Goal: Task Accomplishment & Management: Manage account settings

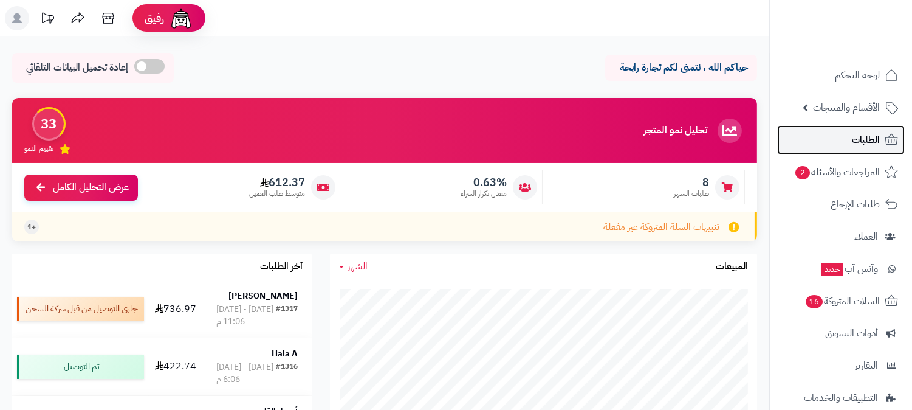
drag, startPoint x: 0, startPoint y: 0, endPoint x: 886, endPoint y: 137, distance: 896.0
click at [886, 137] on icon at bounding box center [891, 139] width 15 height 15
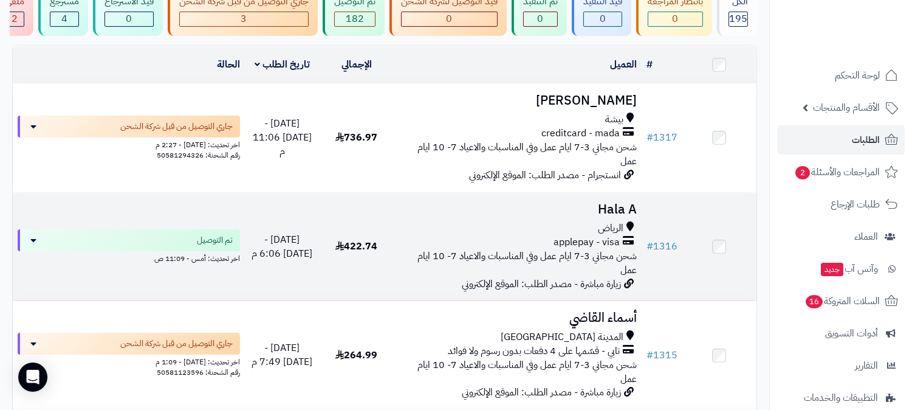
scroll to position [135, 0]
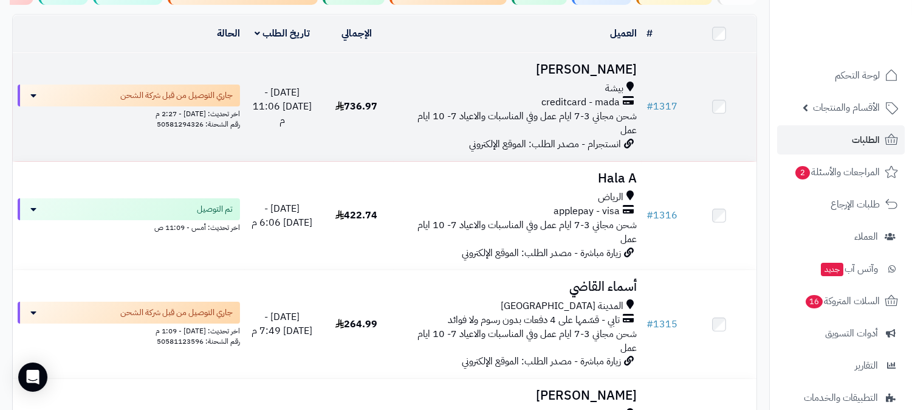
click at [452, 108] on div "creditcard - mada" at bounding box center [518, 102] width 238 height 14
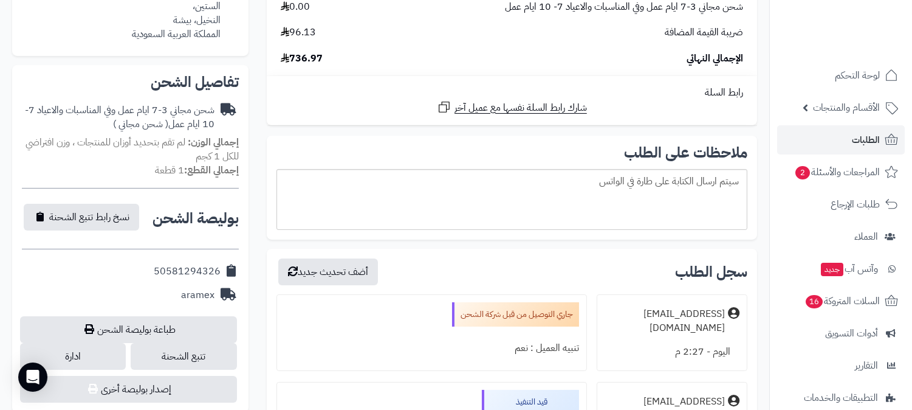
scroll to position [472, 0]
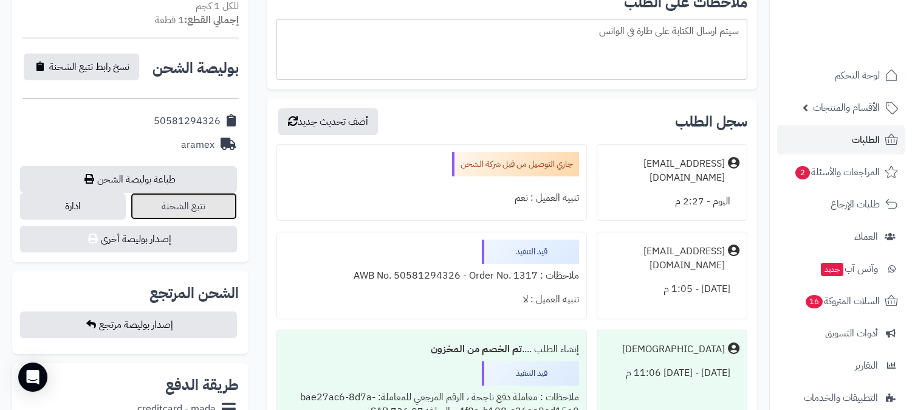
click at [193, 209] on link "تتبع الشحنة" at bounding box center [184, 206] width 106 height 27
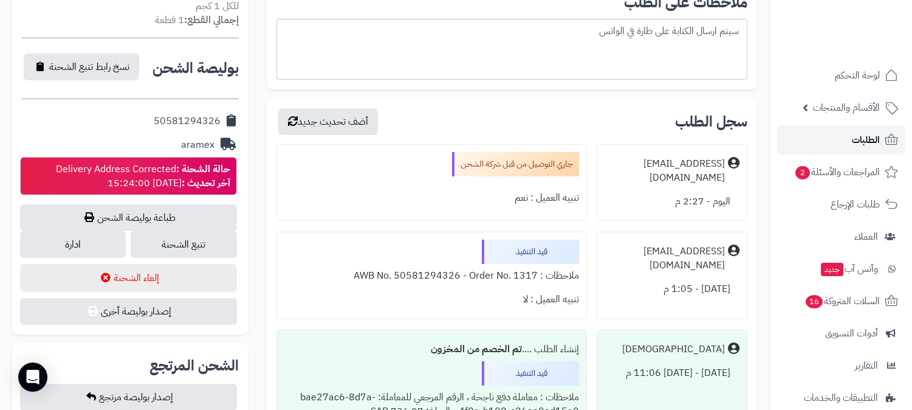
click at [819, 146] on link "الطلبات" at bounding box center [841, 139] width 128 height 29
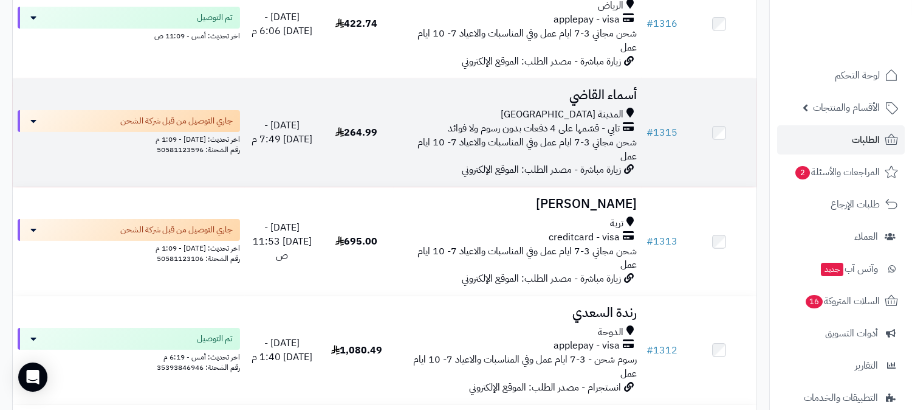
scroll to position [337, 0]
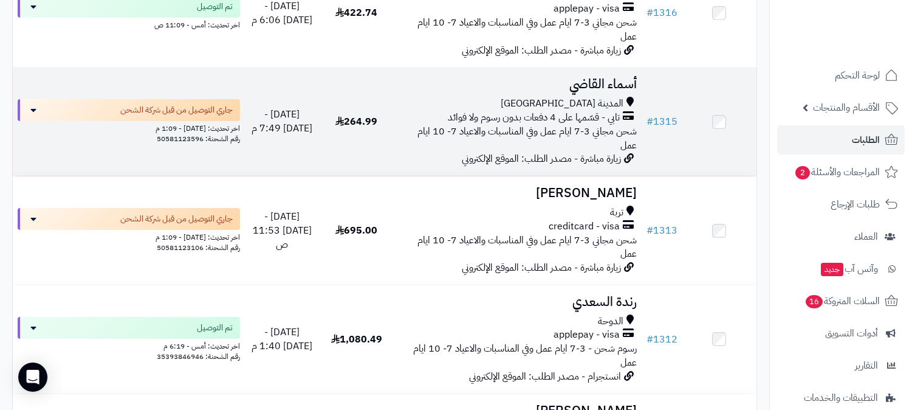
click at [458, 111] on span "تابي - قسّمها على 4 دفعات بدون رسوم ولا فوائد" at bounding box center [534, 118] width 172 height 14
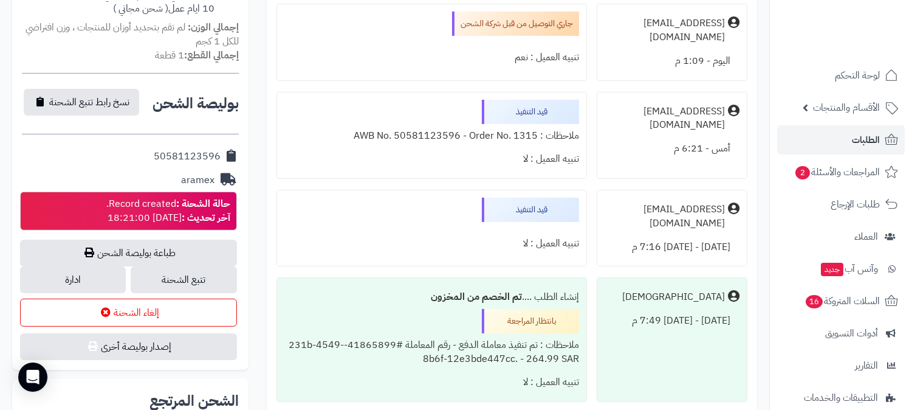
scroll to position [472, 0]
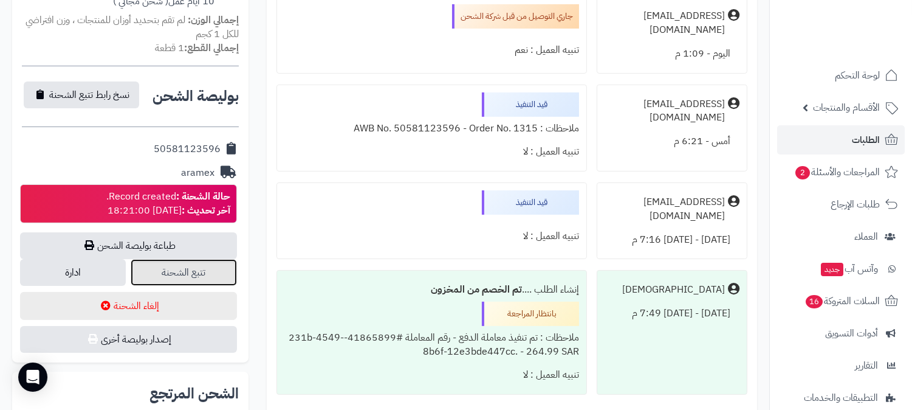
click at [196, 259] on link "تتبع الشحنة" at bounding box center [184, 272] width 106 height 27
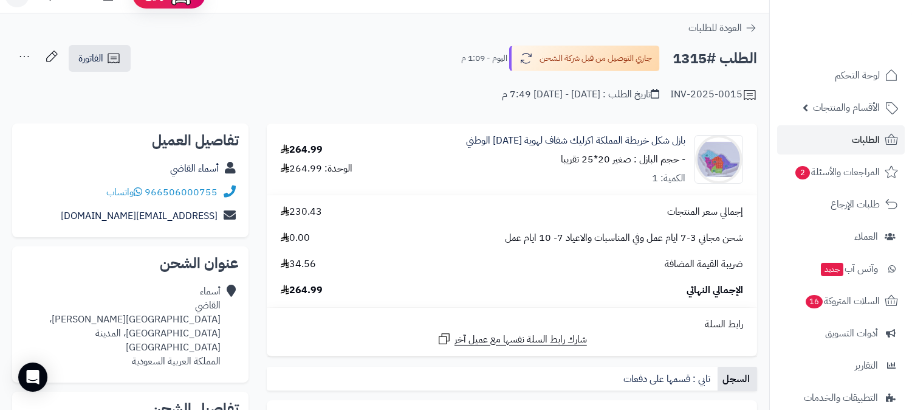
scroll to position [0, 0]
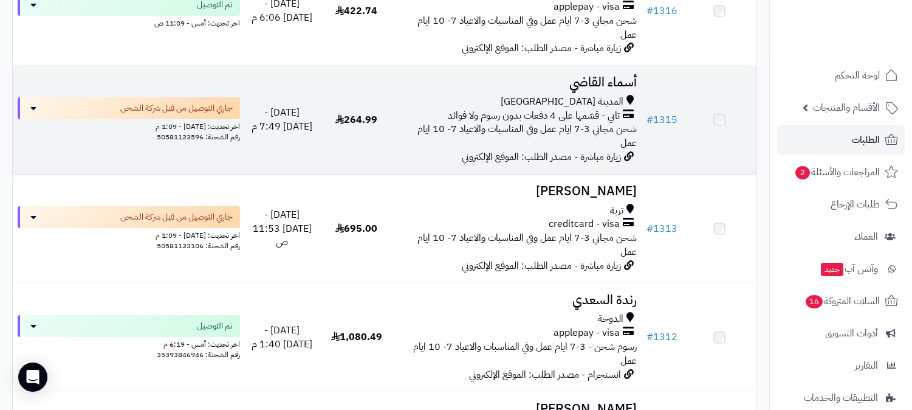
scroll to position [337, 0]
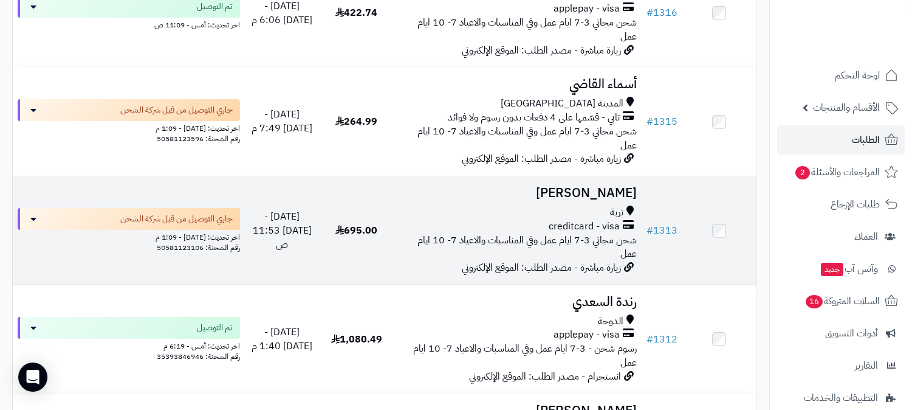
click at [480, 205] on div "تربة" at bounding box center [518, 212] width 238 height 14
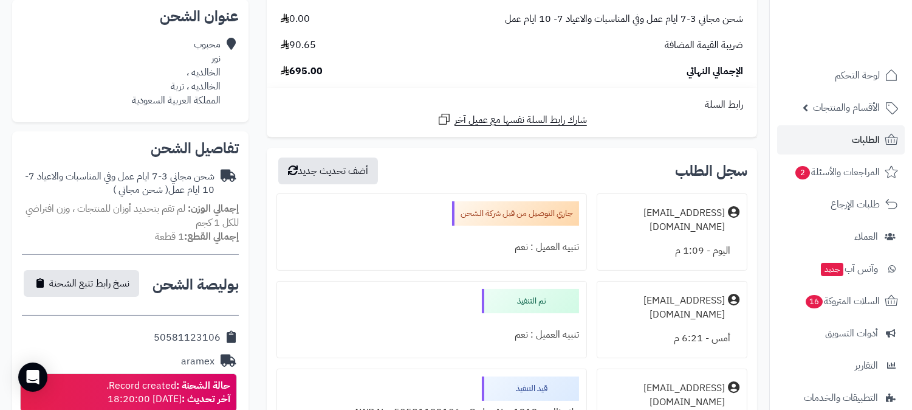
scroll to position [405, 0]
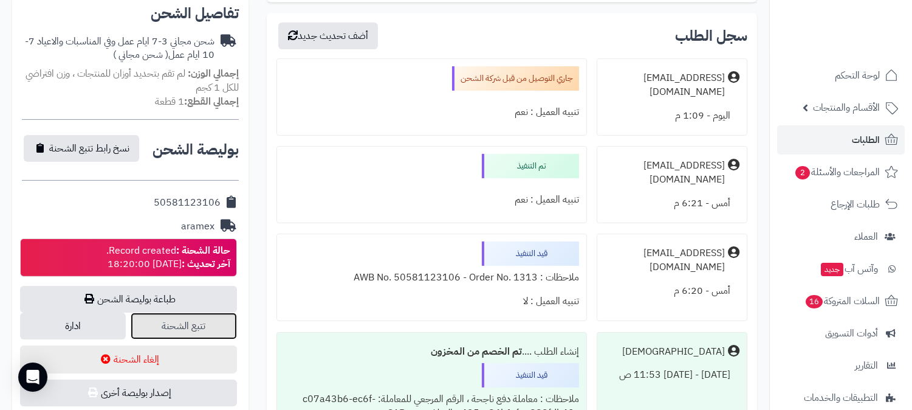
click at [203, 326] on link "تتبع الشحنة" at bounding box center [184, 325] width 106 height 27
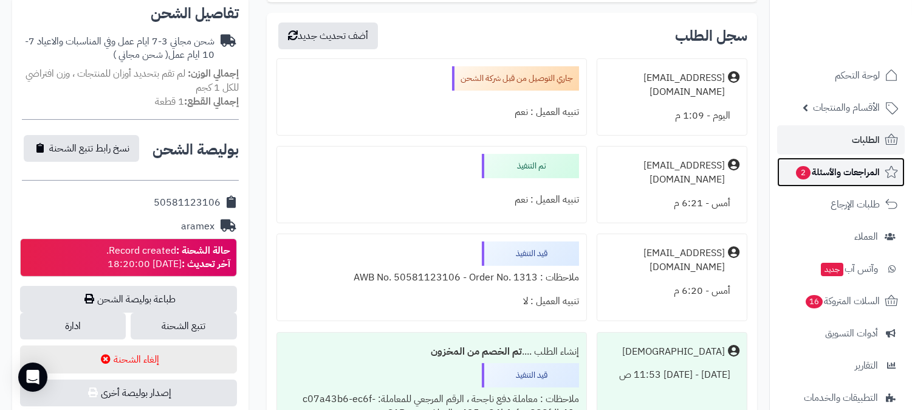
click at [839, 180] on span "المراجعات والأسئلة 2" at bounding box center [837, 171] width 85 height 17
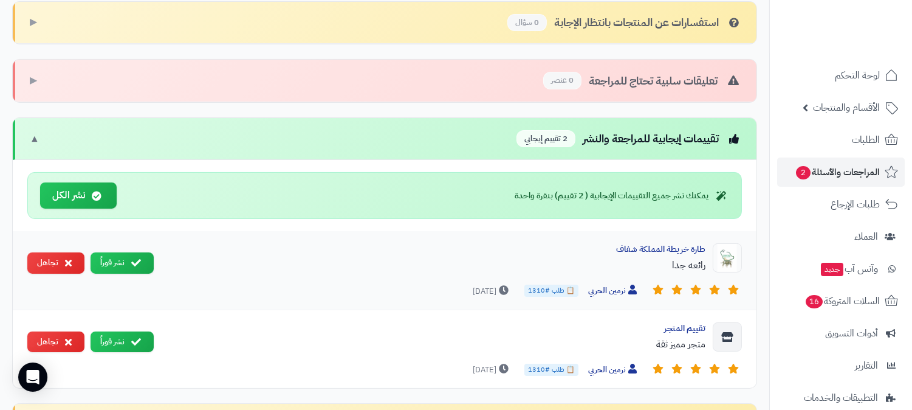
scroll to position [405, 0]
click at [23, 139] on div "تقييمات إيجابية للمراجعة والنشر 2 تقييم إيجابي ▼" at bounding box center [385, 138] width 744 height 43
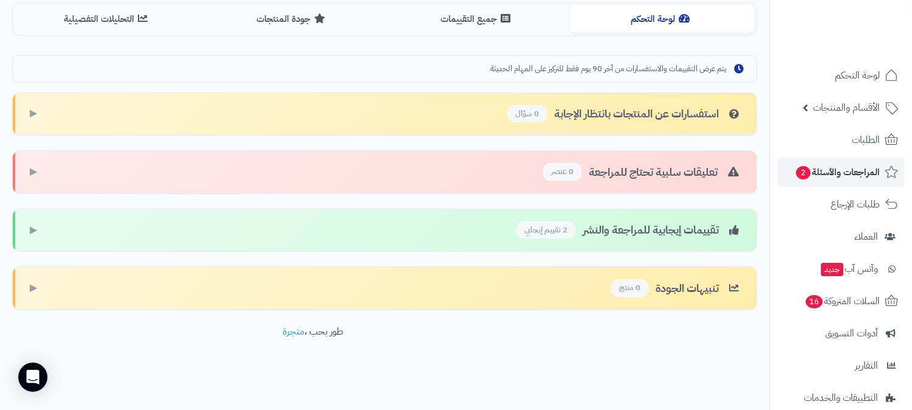
scroll to position [314, 0]
click at [75, 225] on div "تقييمات إيجابية للمراجعة والنشر 2 تقييم إيجابي ▶" at bounding box center [385, 230] width 744 height 43
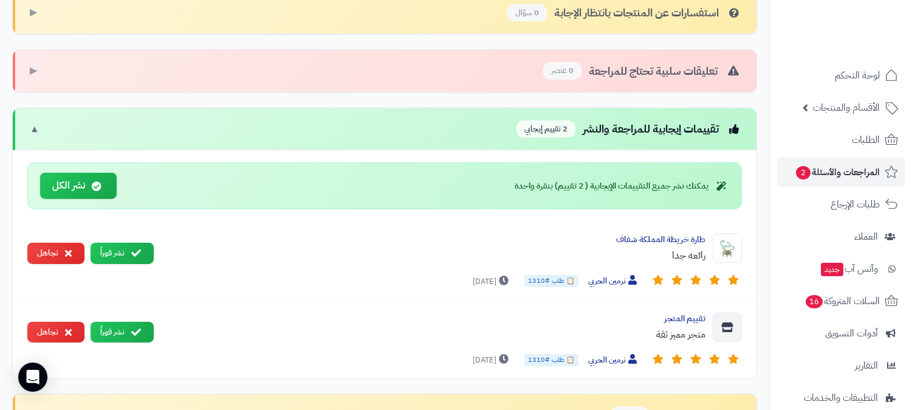
scroll to position [540, 0]
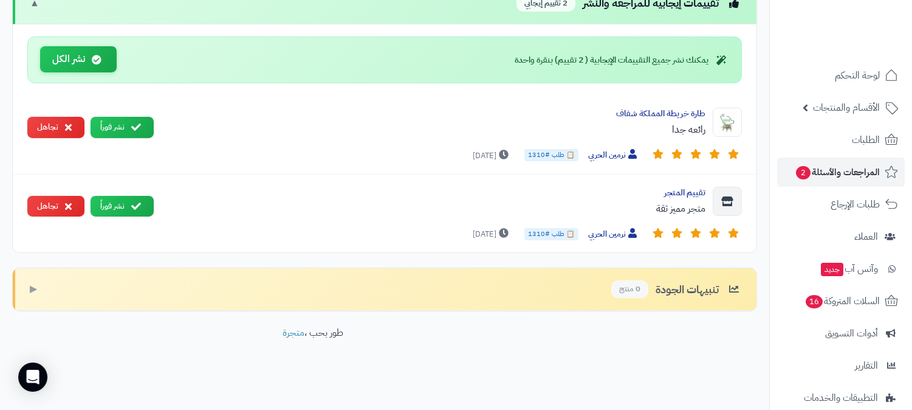
click at [63, 63] on button "نشر الكل" at bounding box center [78, 59] width 77 height 26
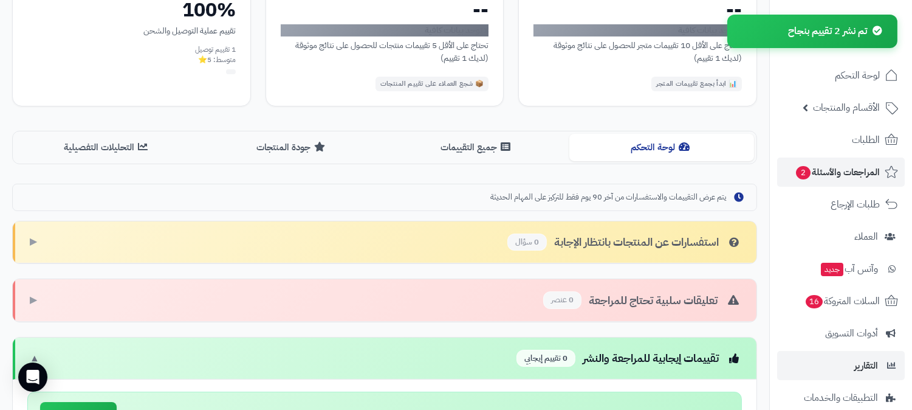
scroll to position [183, 0]
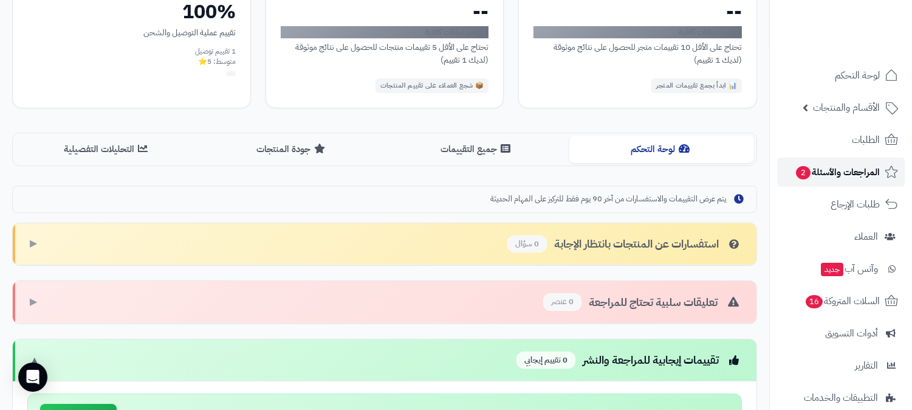
click at [806, 162] on link "المراجعات والأسئلة 2" at bounding box center [841, 171] width 128 height 29
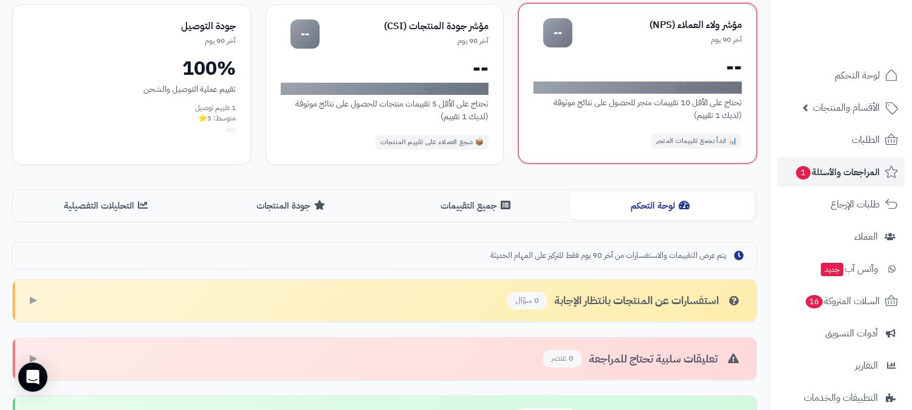
scroll to position [270, 0]
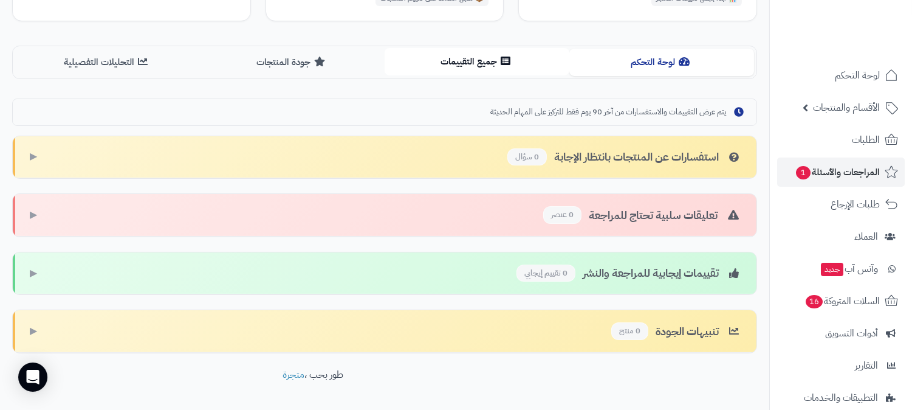
click at [501, 62] on icon at bounding box center [506, 61] width 10 height 10
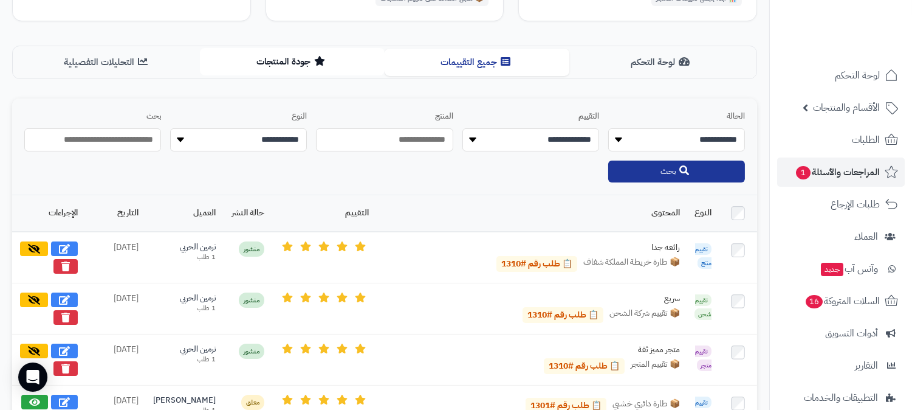
click at [303, 62] on button "جودة المنتجات" at bounding box center [292, 61] width 185 height 27
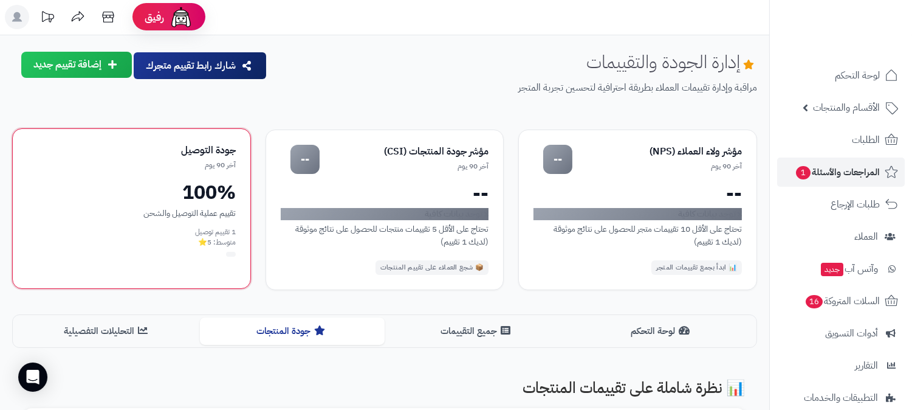
scroll to position [0, 0]
